Goal: Task Accomplishment & Management: Use online tool/utility

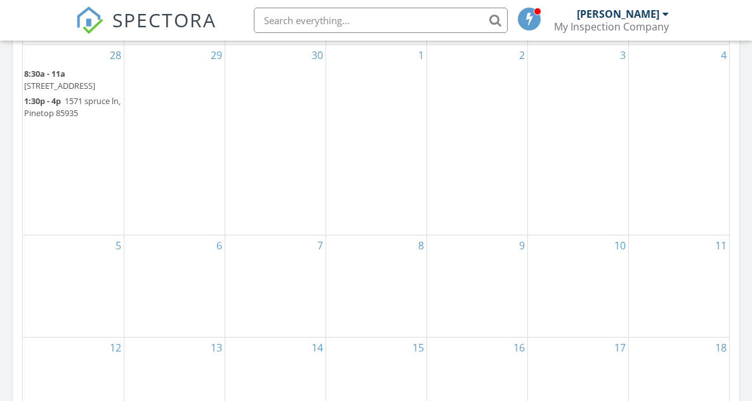
scroll to position [571, 0]
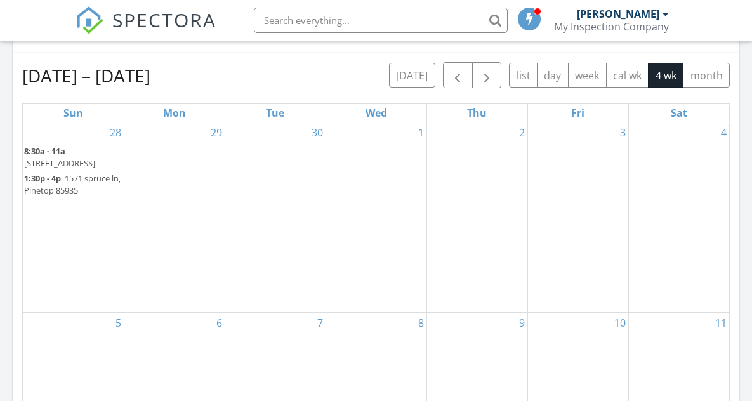
scroll to position [571, 0]
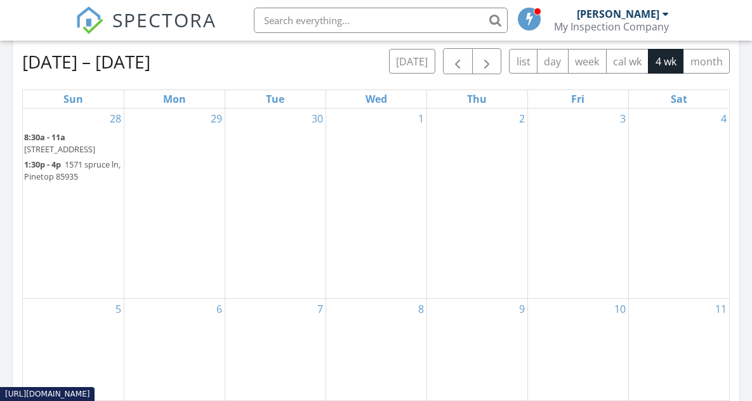
click at [59, 165] on span "1:30p - 4p" at bounding box center [42, 164] width 37 height 11
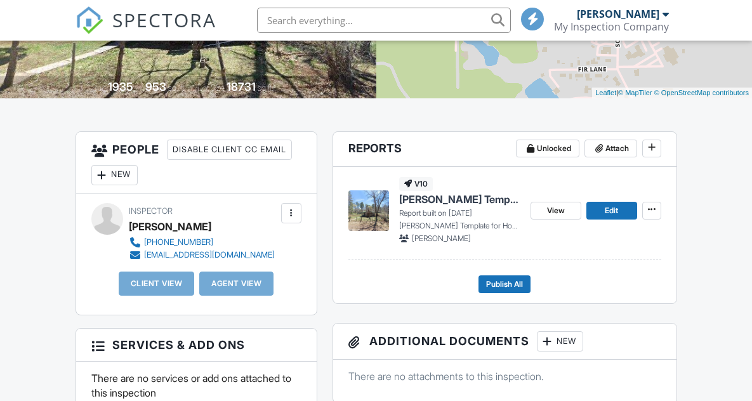
click at [432, 200] on span "Ben Gromicko's Template for Home Inspections 1" at bounding box center [459, 199] width 121 height 14
